Goal: Contribute content: Contribute content

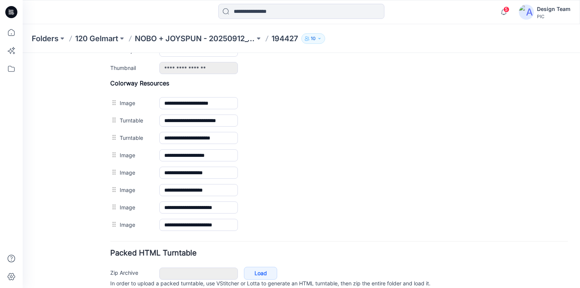
scroll to position [269, 0]
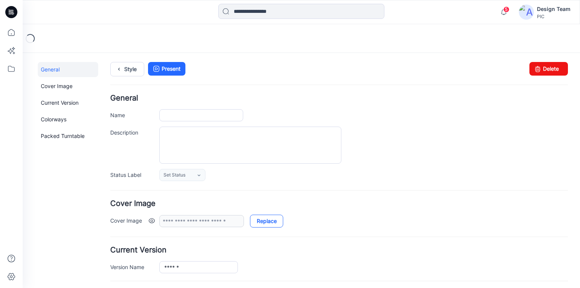
type input "******"
type input "**********"
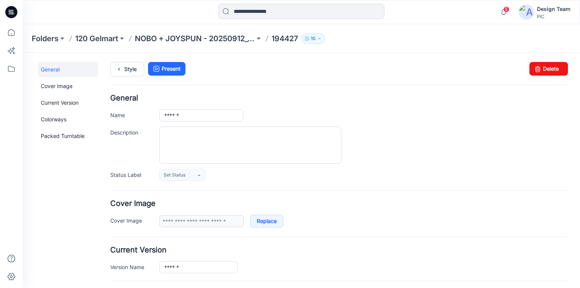
click at [12, 13] on icon at bounding box center [11, 12] width 12 height 12
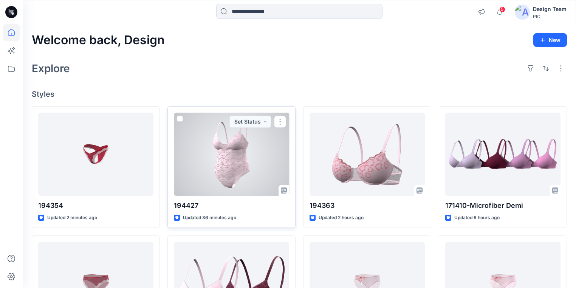
click at [243, 157] on div at bounding box center [231, 154] width 115 height 83
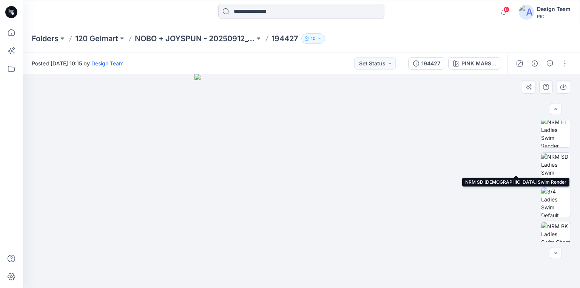
scroll to position [221, 0]
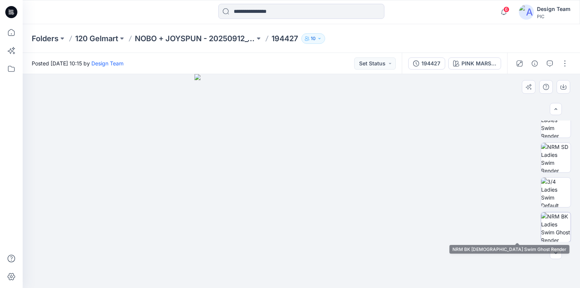
click at [553, 225] on img at bounding box center [555, 226] width 29 height 29
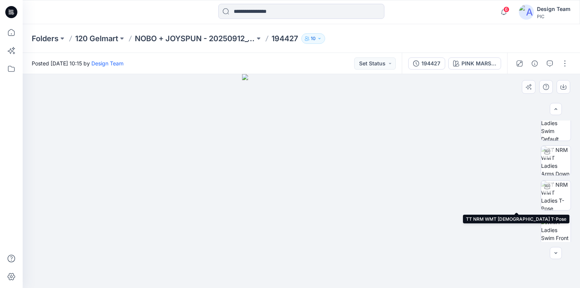
scroll to position [0, 0]
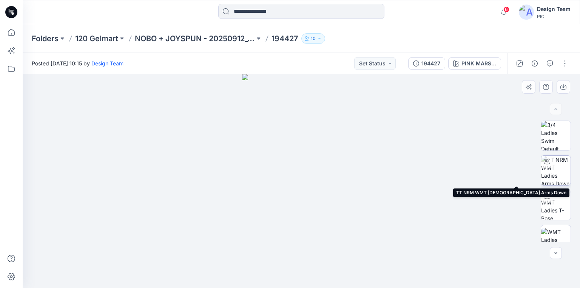
click at [557, 175] on img at bounding box center [555, 170] width 29 height 29
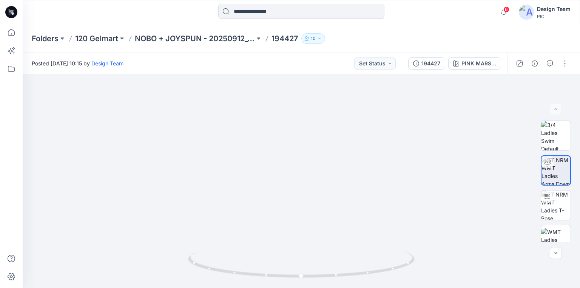
click at [7, 12] on icon at bounding box center [11, 12] width 12 height 12
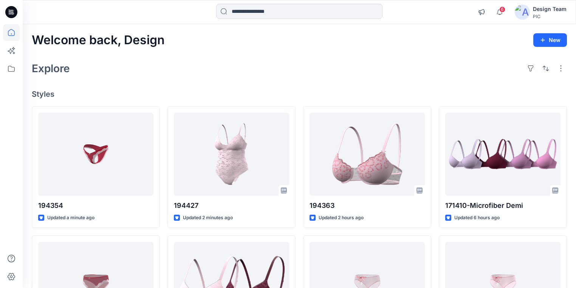
click at [157, 74] on div "Explore" at bounding box center [299, 68] width 535 height 18
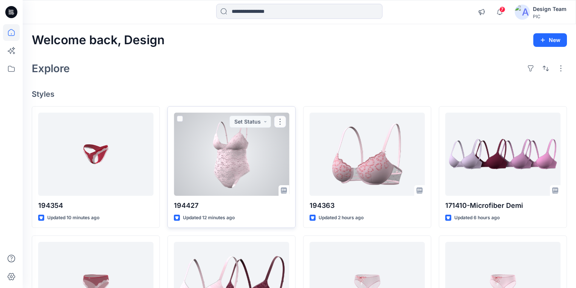
click at [221, 166] on div at bounding box center [231, 154] width 115 height 83
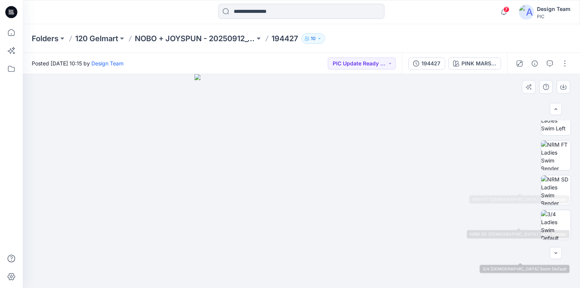
scroll to position [161, 0]
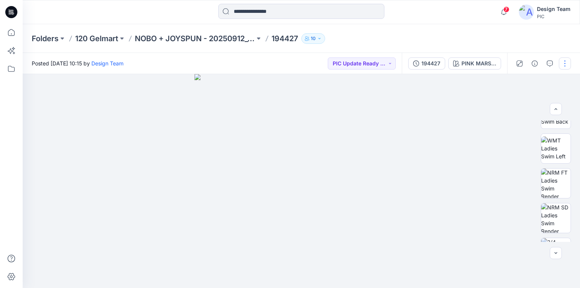
click at [564, 63] on button "button" at bounding box center [565, 63] width 12 height 12
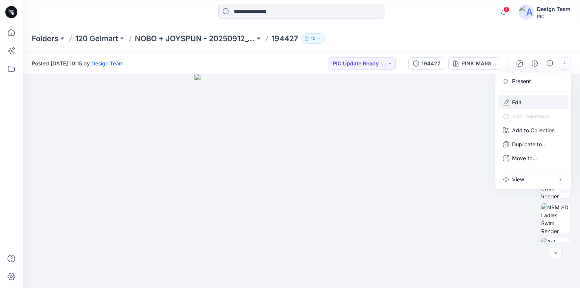
click at [521, 103] on p "Edit" at bounding box center [516, 102] width 9 height 8
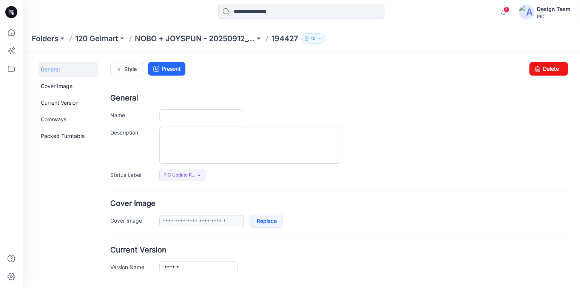
type input "******"
type input "**********"
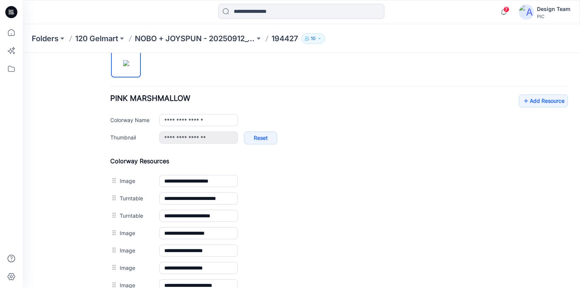
scroll to position [272, 0]
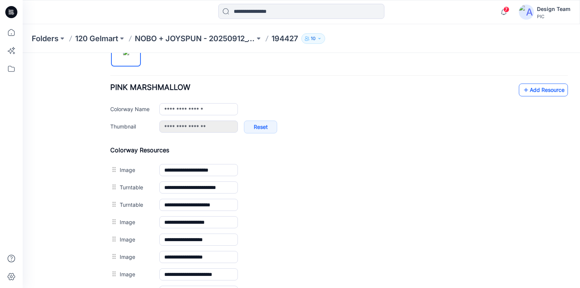
click at [522, 88] on icon at bounding box center [526, 90] width 8 height 12
click at [491, 148] on h4 "Colorway Resources" at bounding box center [339, 150] width 458 height 8
click at [522, 90] on icon at bounding box center [526, 90] width 8 height 12
